Goal: Use online tool/utility: Utilize a website feature to perform a specific function

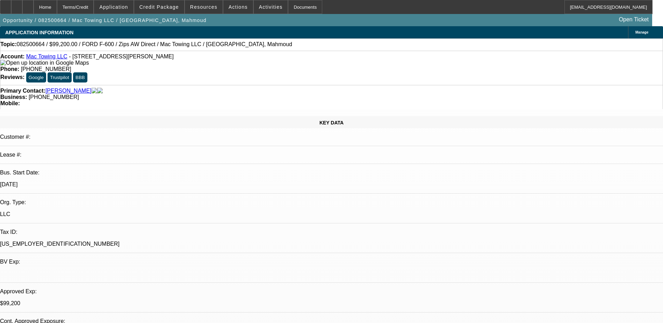
select select "0.2"
select select "2"
select select "0"
select select "0.2"
select select "2"
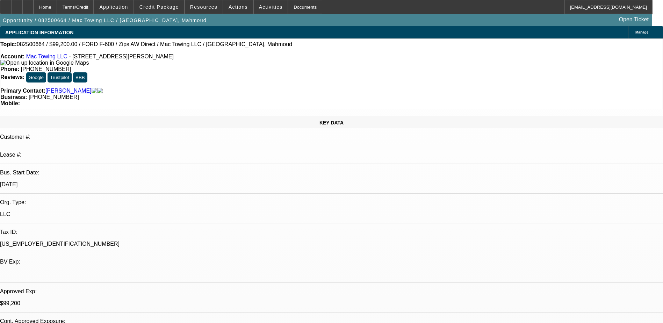
select select "0"
select select "0.2"
select select "2"
select select "0.1"
select select "0.2"
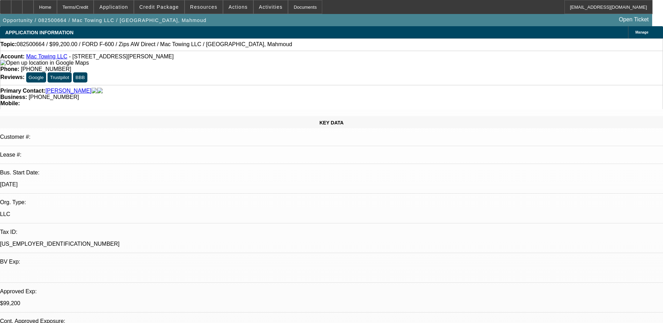
select select "2"
select select "0.1"
select select "1"
select select "2"
select select "6"
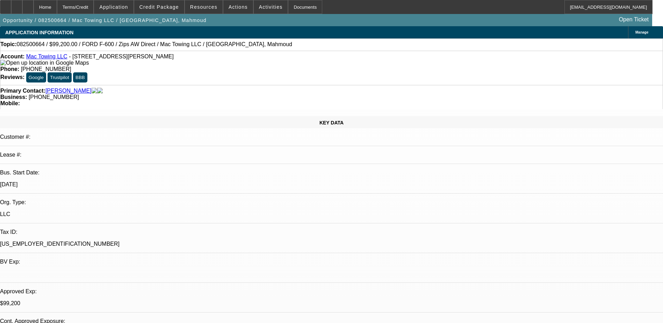
select select "1"
select select "2"
select select "6"
select select "1"
select select "2"
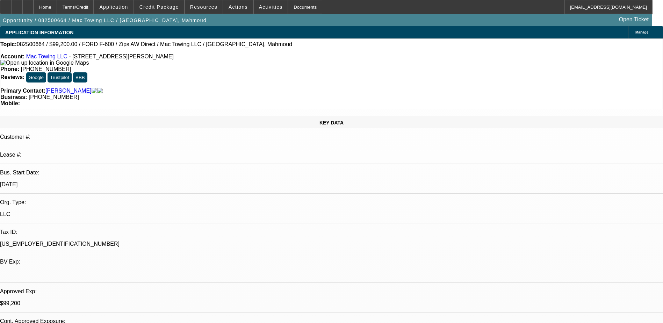
select select "4"
select select "1"
select select "2"
select select "4"
